Goal: Task Accomplishment & Management: Manage account settings

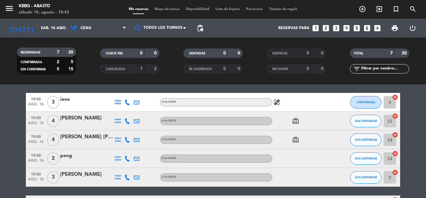
scroll to position [31, 0]
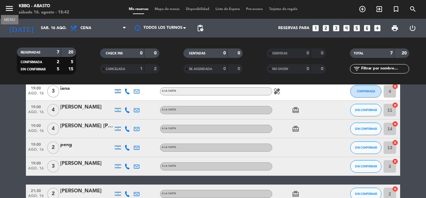
click at [10, 12] on icon "menu" at bounding box center [9, 8] width 9 height 9
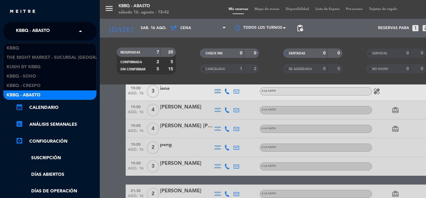
click at [42, 29] on span "KBBQ - Abasto" at bounding box center [33, 31] width 34 height 13
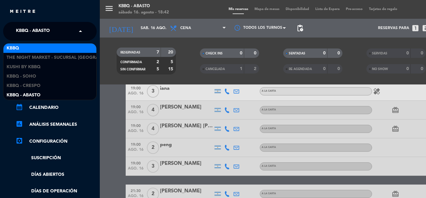
click at [46, 46] on div "KBBQ" at bounding box center [49, 47] width 93 height 9
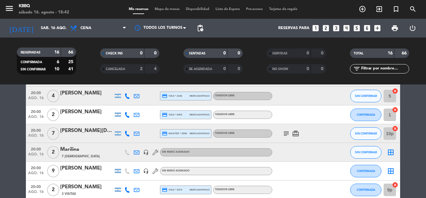
scroll to position [94, 0]
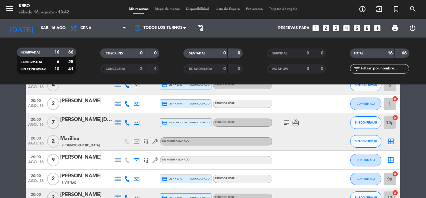
click at [287, 122] on icon "subject" at bounding box center [286, 122] width 7 height 7
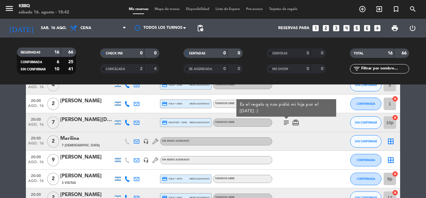
click at [287, 122] on icon "subject" at bounding box center [286, 122] width 7 height 7
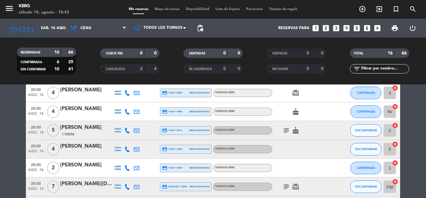
scroll to position [0, 0]
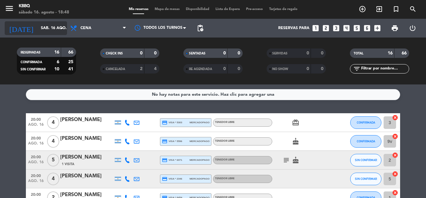
click at [39, 28] on input "sáb. 16 ago." at bounding box center [64, 28] width 53 height 11
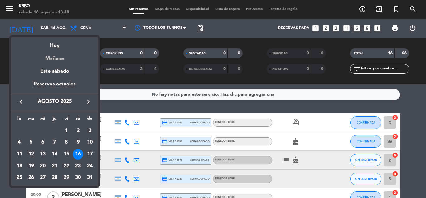
click at [51, 60] on div "Mañana" at bounding box center [54, 56] width 87 height 13
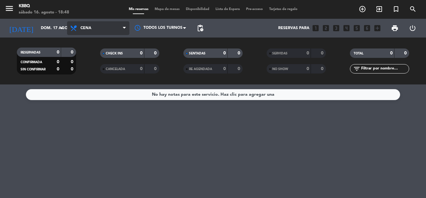
click at [100, 29] on span "Cena" at bounding box center [98, 28] width 62 height 14
click at [103, 50] on div "menu KBBQ sábado 16. agosto - 18:48 Mis reservas Mapa de mesas Disponibilidad L…" at bounding box center [213, 42] width 426 height 84
click at [107, 32] on span "Almuerzo" at bounding box center [98, 28] width 62 height 14
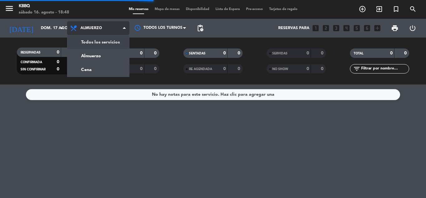
click at [105, 43] on div "menu KBBQ sábado 16. agosto - 18:48 Mis reservas Mapa de mesas Disponibilidad L…" at bounding box center [213, 42] width 426 height 84
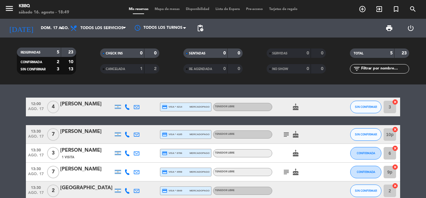
click at [288, 134] on icon "subject" at bounding box center [286, 133] width 7 height 7
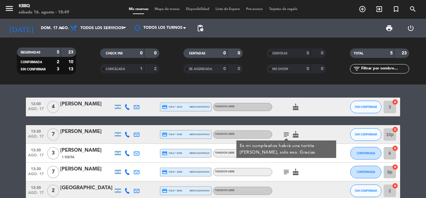
click at [289, 174] on icon "subject" at bounding box center [286, 171] width 7 height 7
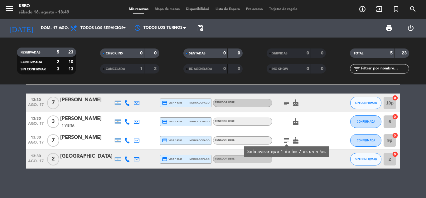
scroll to position [33, 0]
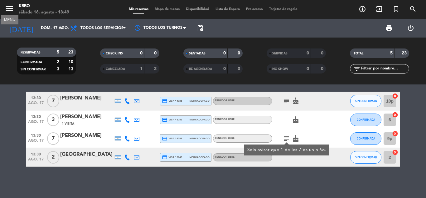
click at [8, 9] on icon "menu" at bounding box center [9, 8] width 9 height 9
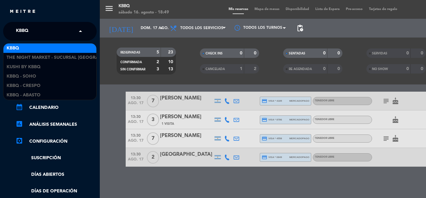
click at [26, 30] on span "KBBQ" at bounding box center [22, 31] width 12 height 13
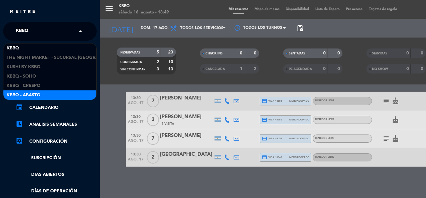
click at [42, 95] on div "KBBQ - Abasto" at bounding box center [49, 94] width 93 height 9
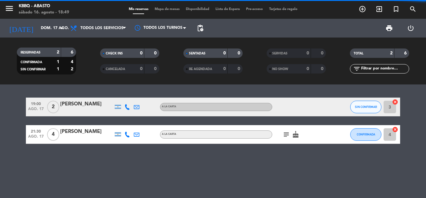
scroll to position [0, 0]
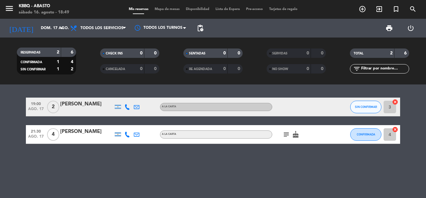
click at [288, 134] on icon "subject" at bounding box center [286, 133] width 7 height 7
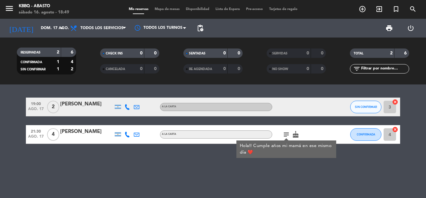
click at [288, 134] on icon "subject" at bounding box center [286, 133] width 7 height 7
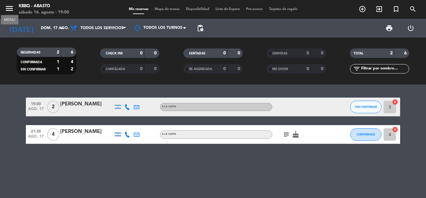
click at [11, 7] on icon "menu" at bounding box center [9, 8] width 9 height 9
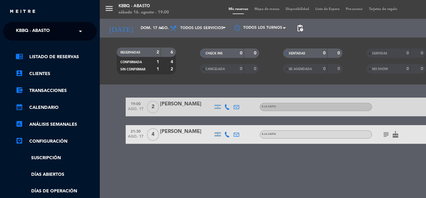
click at [134, 41] on div "menu KBBQ - Abasto sábado 16. agosto - 19:00 Mis reservas Mapa de mesas Disponi…" at bounding box center [313, 99] width 426 height 198
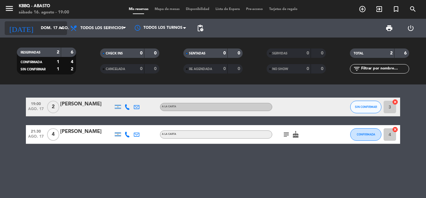
click at [57, 29] on input "dom. 17 ago." at bounding box center [64, 28] width 53 height 11
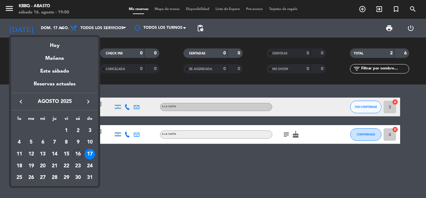
click at [61, 46] on div "Hoy" at bounding box center [54, 43] width 87 height 13
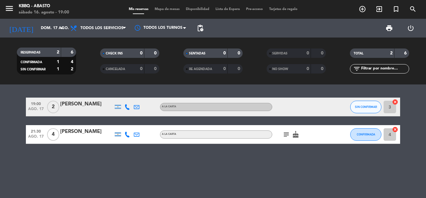
type input "sáb. 16 ago."
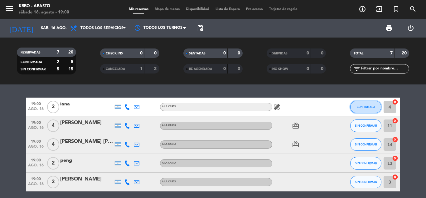
click at [371, 105] on button "CONFIRMADA" at bounding box center [366, 107] width 31 height 12
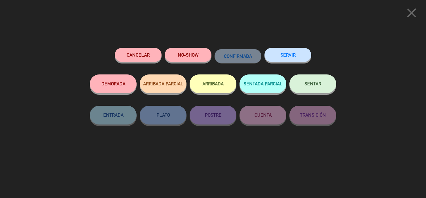
click at [294, 56] on button "SERVIR" at bounding box center [288, 55] width 47 height 14
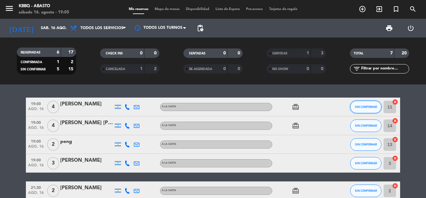
click at [367, 102] on button "SIN CONFIRMAR" at bounding box center [366, 107] width 31 height 12
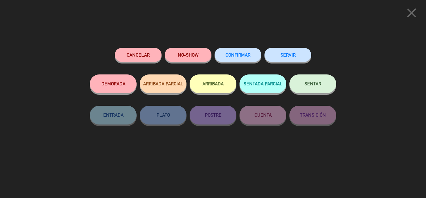
click at [296, 52] on button "SERVIR" at bounding box center [288, 55] width 47 height 14
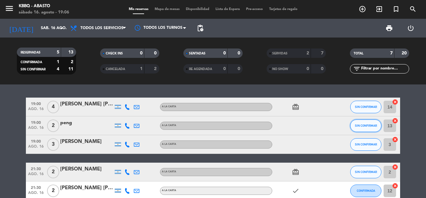
click at [374, 124] on span "SIN CONFIRMAR" at bounding box center [366, 125] width 22 height 3
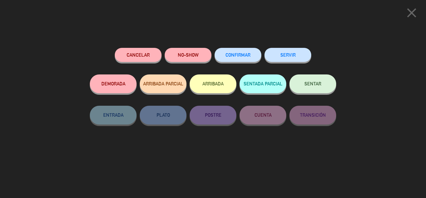
click at [296, 56] on button "SERVIR" at bounding box center [288, 55] width 47 height 14
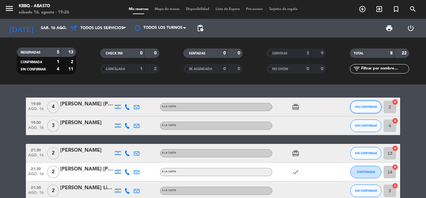
click at [361, 112] on button "SIN CONFIRMAR" at bounding box center [366, 107] width 31 height 12
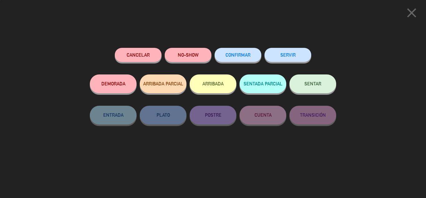
click at [290, 55] on button "SERVIR" at bounding box center [288, 55] width 47 height 14
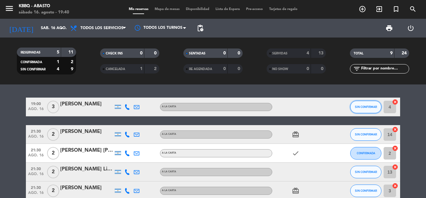
click at [375, 109] on button "SIN CONFIRMAR" at bounding box center [366, 107] width 31 height 12
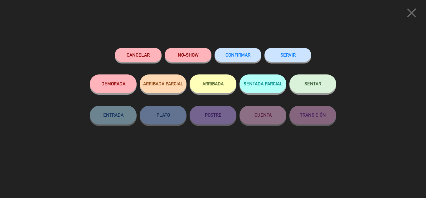
click at [270, 55] on button "SERVIR" at bounding box center [288, 55] width 47 height 14
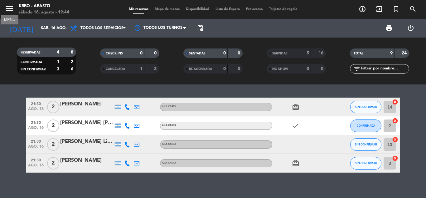
click at [11, 6] on icon "menu" at bounding box center [9, 8] width 9 height 9
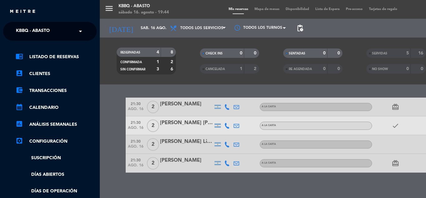
click at [31, 24] on ng-select "× KBBQ - Abasto ×" at bounding box center [50, 31] width 94 height 19
click at [29, 28] on span "KBBQ - Abasto" at bounding box center [33, 31] width 34 height 13
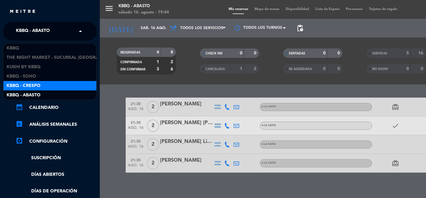
click at [24, 82] on span "Kbbq - Crespo" at bounding box center [24, 85] width 34 height 7
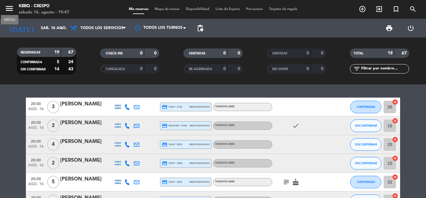
click at [10, 9] on icon "menu" at bounding box center [9, 8] width 9 height 9
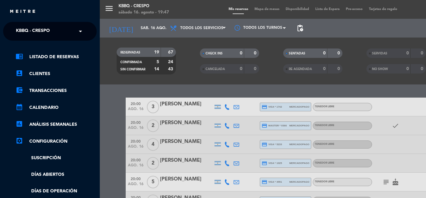
click at [30, 36] on span "Kbbq - Crespo" at bounding box center [33, 31] width 34 height 13
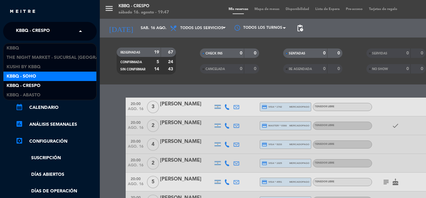
click at [37, 77] on div "Kbbq - Soho" at bounding box center [49, 75] width 93 height 9
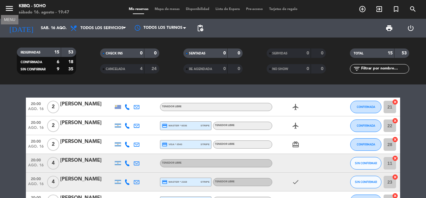
click at [6, 9] on icon "menu" at bounding box center [9, 8] width 9 height 9
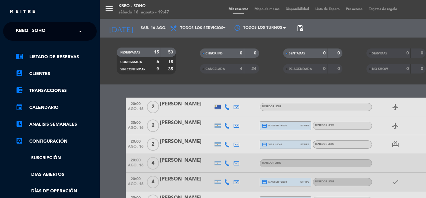
click at [42, 32] on span "Kbbq - Soho" at bounding box center [31, 31] width 30 height 13
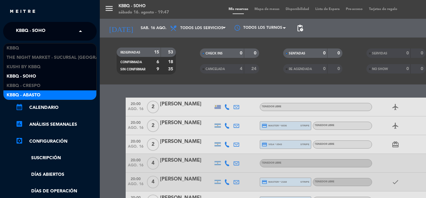
click at [56, 97] on div "KBBQ - Abasto" at bounding box center [49, 94] width 93 height 9
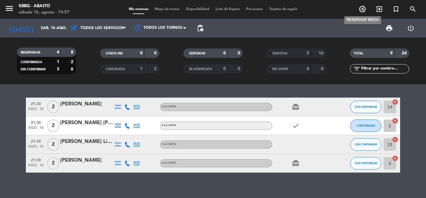
click at [364, 12] on icon "add_circle_outline" at bounding box center [362, 8] width 7 height 7
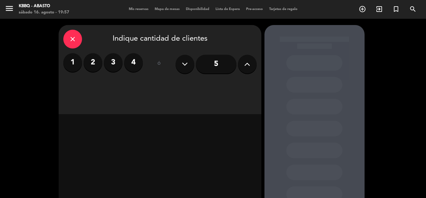
click at [183, 67] on icon at bounding box center [185, 63] width 6 height 9
click at [212, 63] on input "5" at bounding box center [216, 64] width 41 height 19
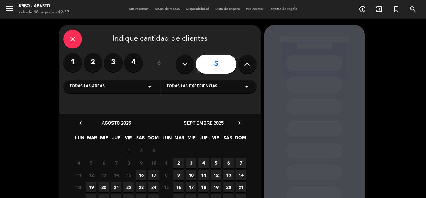
click at [218, 67] on input "5" at bounding box center [216, 64] width 41 height 19
click at [186, 67] on icon at bounding box center [185, 63] width 6 height 9
click at [187, 66] on icon at bounding box center [185, 63] width 6 height 9
click at [233, 61] on input "5" at bounding box center [216, 64] width 41 height 19
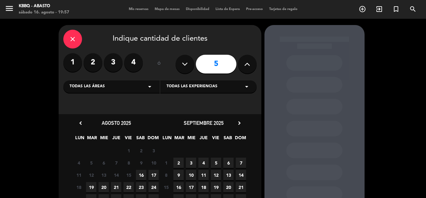
click at [69, 38] on icon "close" at bounding box center [72, 38] width 7 height 7
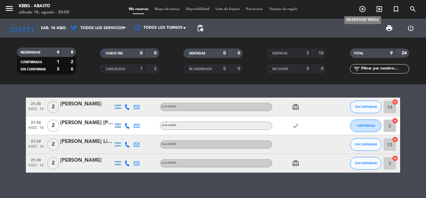
click at [366, 10] on icon "add_circle_outline" at bounding box center [362, 8] width 7 height 7
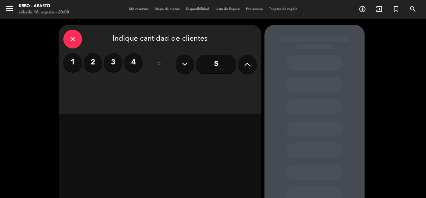
click at [113, 59] on label "3" at bounding box center [113, 62] width 19 height 19
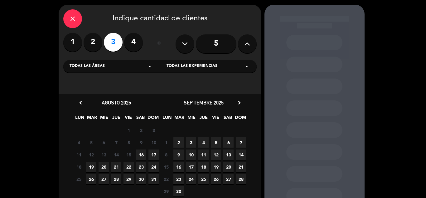
scroll to position [57, 0]
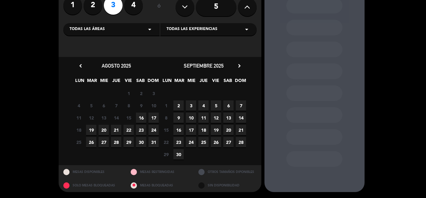
click at [140, 117] on span "16" at bounding box center [141, 117] width 10 height 10
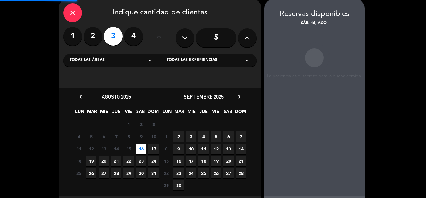
scroll to position [25, 0]
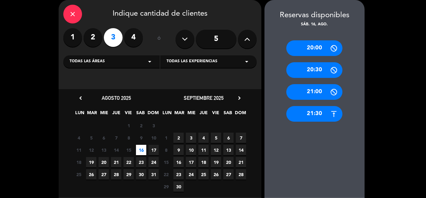
click at [315, 113] on div "21:30" at bounding box center [315, 114] width 56 height 16
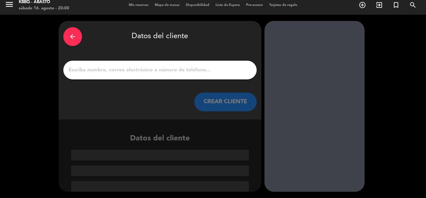
scroll to position [4, 0]
click at [142, 70] on input "1" at bounding box center [160, 70] width 184 height 9
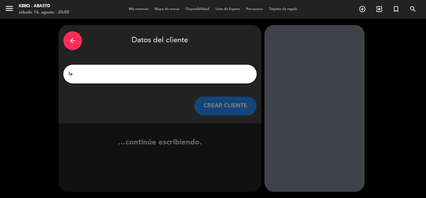
scroll to position [0, 0]
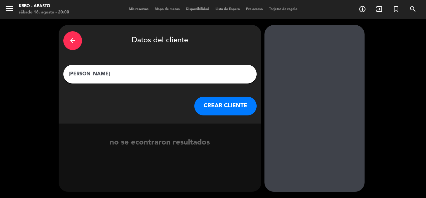
type input "[PERSON_NAME]"
click at [223, 106] on button "CREAR CLIENTE" at bounding box center [225, 105] width 62 height 19
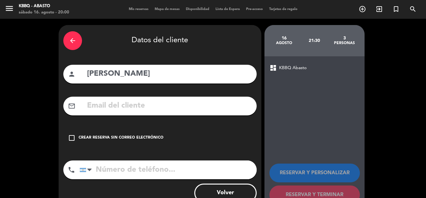
scroll to position [20, 0]
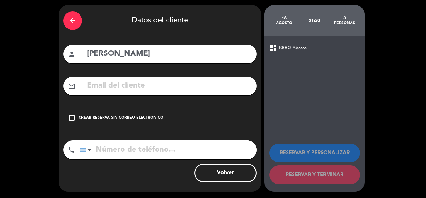
click at [73, 116] on icon "check_box_outline_blank" at bounding box center [71, 117] width 7 height 7
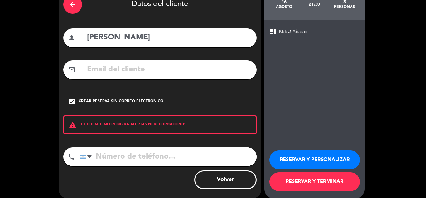
scroll to position [43, 0]
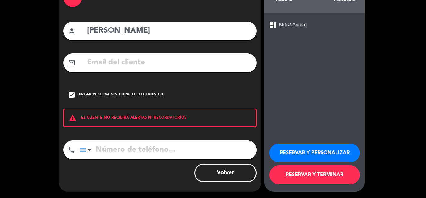
click at [321, 173] on button "RESERVAR Y TERMINAR" at bounding box center [315, 174] width 91 height 19
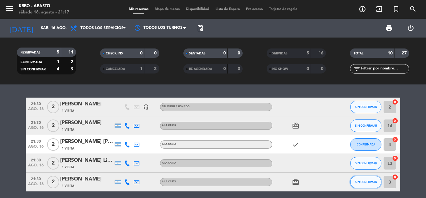
click at [360, 187] on button "SIN CONFIRMAR" at bounding box center [366, 181] width 31 height 12
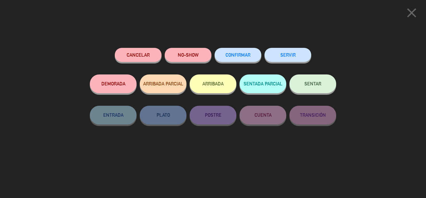
click at [288, 56] on button "SERVIR" at bounding box center [288, 55] width 47 height 14
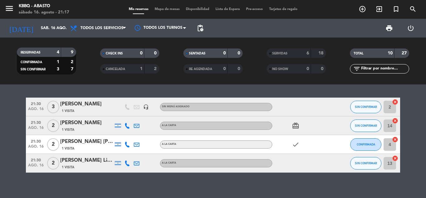
click at [293, 56] on div "SERVIDAS" at bounding box center [282, 53] width 29 height 7
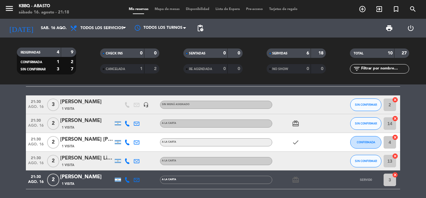
scroll to position [94, 0]
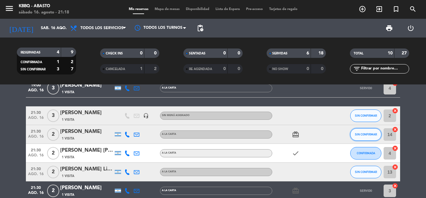
click at [359, 137] on button "SIN CONFIRMAR" at bounding box center [366, 134] width 31 height 12
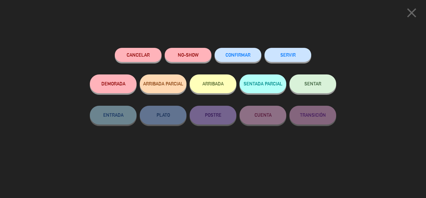
click at [287, 53] on button "SERVIR" at bounding box center [288, 55] width 47 height 14
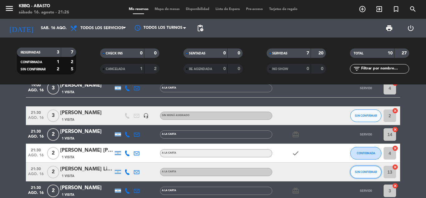
click at [353, 174] on button "SIN CONFIRMAR" at bounding box center [366, 171] width 31 height 12
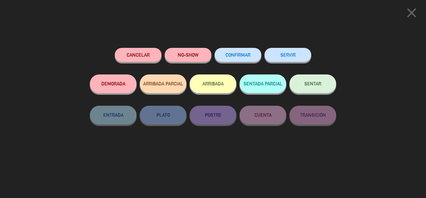
click at [285, 57] on button "SERVIR" at bounding box center [288, 55] width 47 height 14
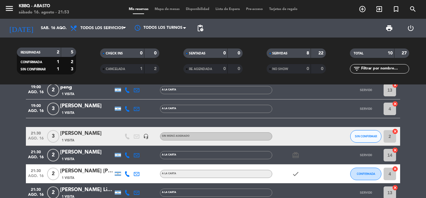
scroll to position [62, 0]
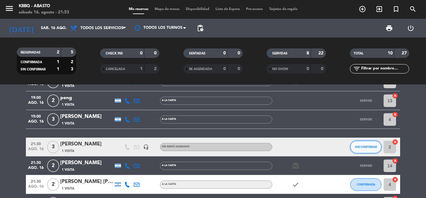
click at [357, 149] on button "SIN CONFIRMAR" at bounding box center [366, 146] width 31 height 12
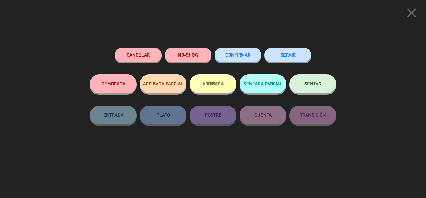
click at [296, 57] on button "SERVIR" at bounding box center [288, 55] width 47 height 14
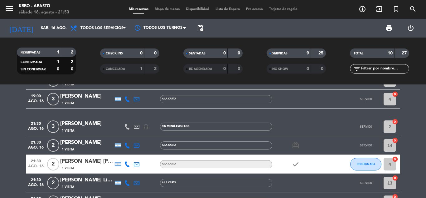
scroll to position [94, 0]
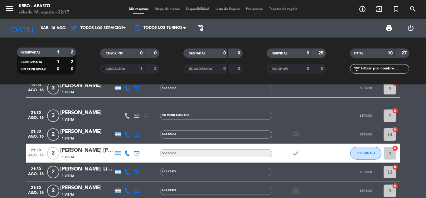
click at [4, 10] on div "menu KBBQ - Abasto sábado 16. agosto - 22:17" at bounding box center [53, 9] width 107 height 15
click at [10, 10] on icon "menu" at bounding box center [9, 8] width 9 height 9
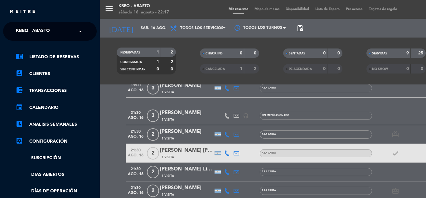
click at [24, 24] on ng-select "× KBBQ - Abasto ×" at bounding box center [50, 31] width 94 height 19
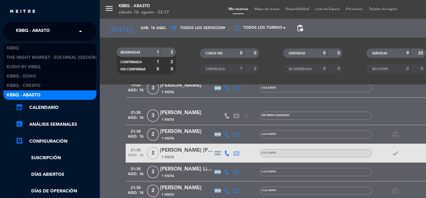
click at [24, 28] on span "KBBQ - Abasto" at bounding box center [33, 31] width 34 height 13
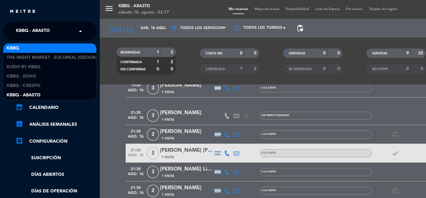
click at [26, 45] on div "KBBQ" at bounding box center [49, 47] width 93 height 9
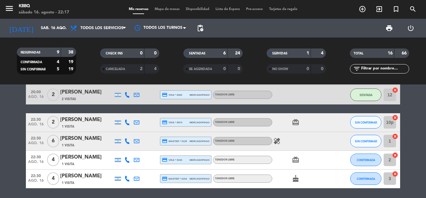
scroll to position [291, 0]
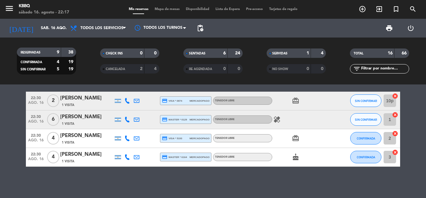
click at [275, 119] on icon "healing" at bounding box center [276, 118] width 7 height 7
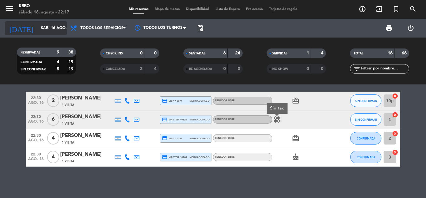
click at [38, 26] on input "sáb. 16 ago." at bounding box center [64, 28] width 53 height 11
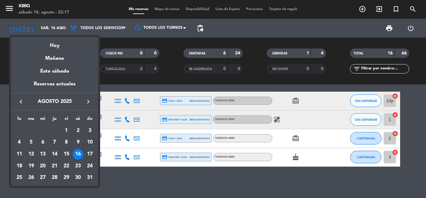
click at [10, 7] on div at bounding box center [213, 99] width 426 height 198
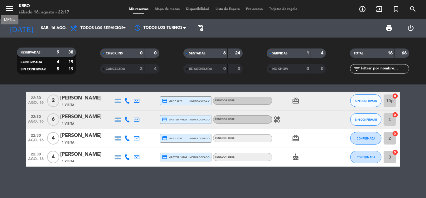
click at [9, 10] on icon "menu" at bounding box center [9, 8] width 9 height 9
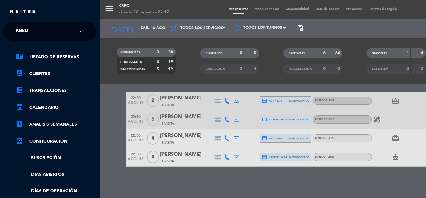
click at [22, 27] on span "KBBQ" at bounding box center [22, 31] width 12 height 13
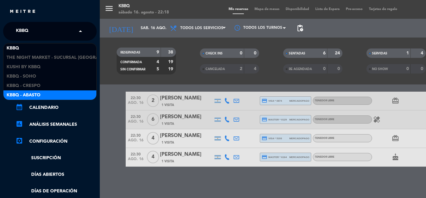
click at [35, 93] on span "KBBQ - Abasto" at bounding box center [24, 94] width 34 height 7
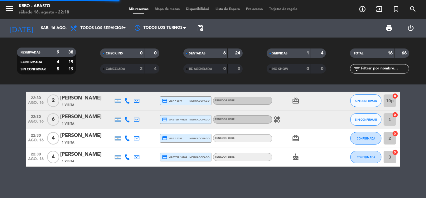
scroll to position [127, 0]
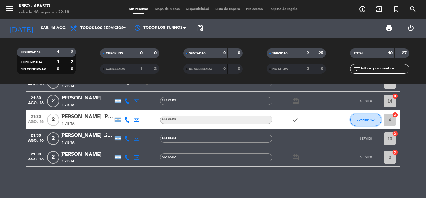
click at [361, 120] on span "CONFIRMADA" at bounding box center [366, 119] width 18 height 3
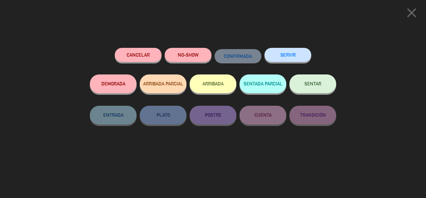
click at [200, 54] on button "NO-SHOW" at bounding box center [188, 55] width 47 height 14
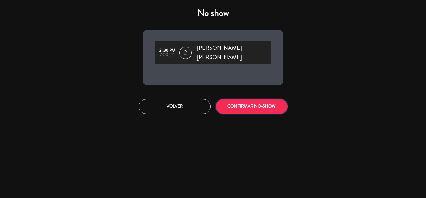
click at [257, 99] on button "CONFIRMAR NO-SHOW" at bounding box center [252, 106] width 72 height 15
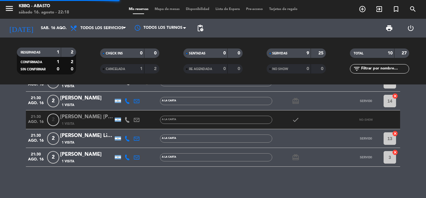
scroll to position [108, 0]
